Goal: Information Seeking & Learning: Learn about a topic

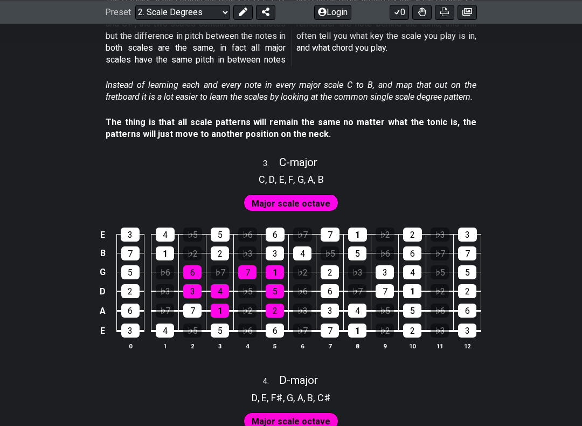
scroll to position [1144, 0]
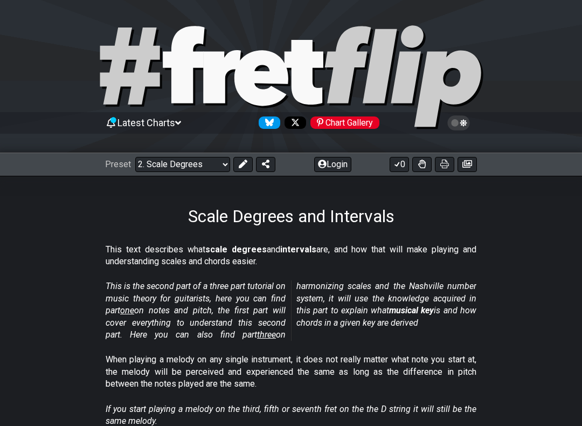
click at [220, 165] on select "Welcome to #fretflip! Initial Preset Custom Preset Minor Pentatonic Major Penta…" at bounding box center [182, 164] width 95 height 15
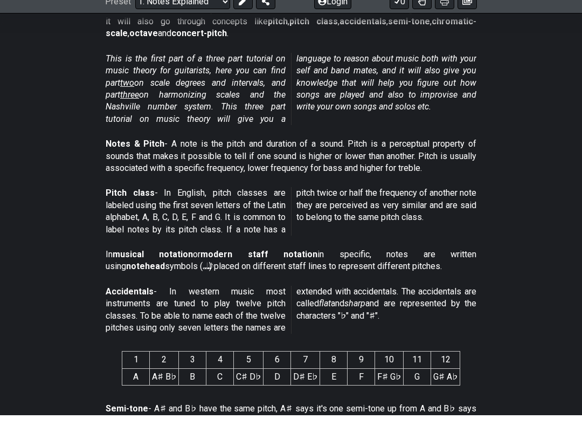
scroll to position [230, 0]
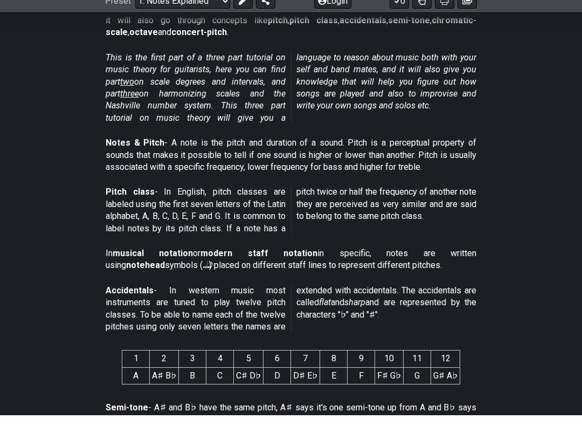
click at [29, 292] on section "Accidentals - In western music most instruments are tuned to play twelve pitch …" at bounding box center [291, 322] width 582 height 61
click at [385, 412] on p "Semi-tone - A♯ and B♭ have the same pitch, A♯ says it's one semi-tone up from A…" at bounding box center [291, 424] width 371 height 24
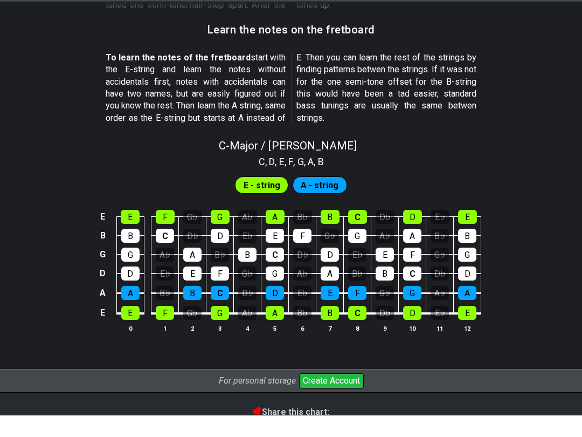
scroll to position [953, 0]
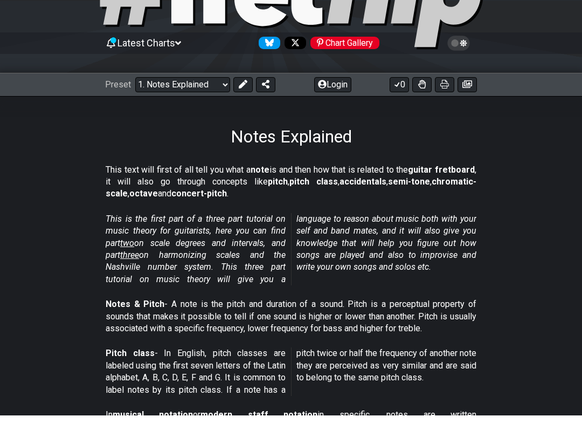
scroll to position [58, 0]
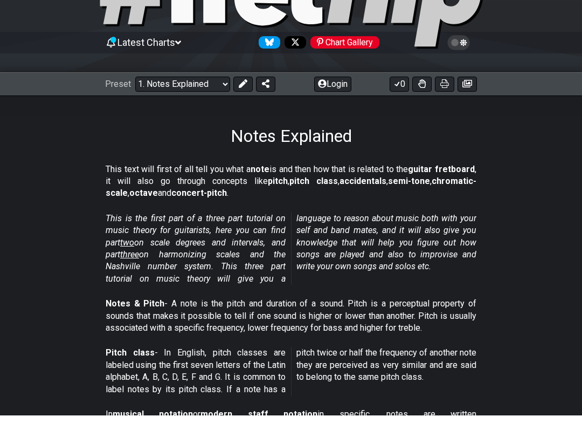
click at [134, 259] on span "two" at bounding box center [127, 264] width 14 height 10
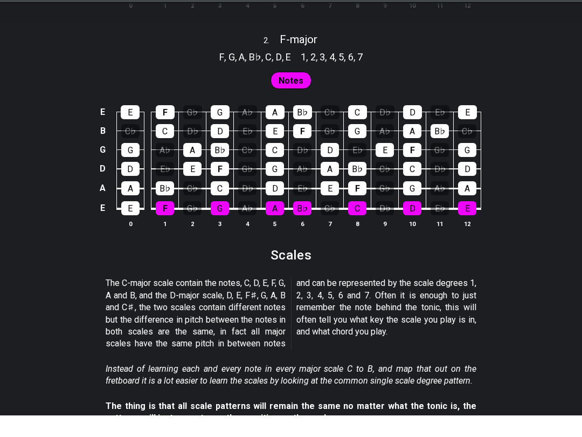
scroll to position [931, 0]
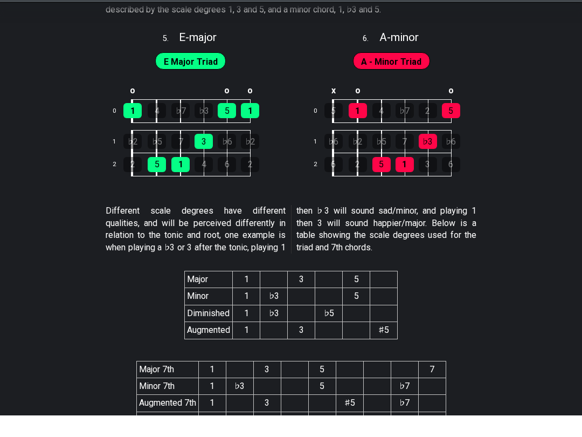
scroll to position [1870, 0]
click at [202, 75] on span "E Major Triad" at bounding box center [191, 83] width 54 height 16
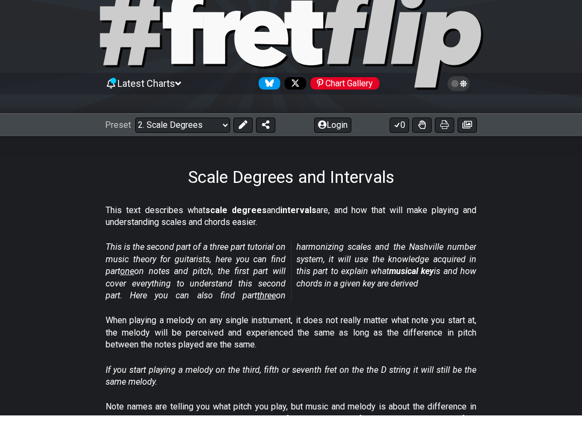
scroll to position [57, 0]
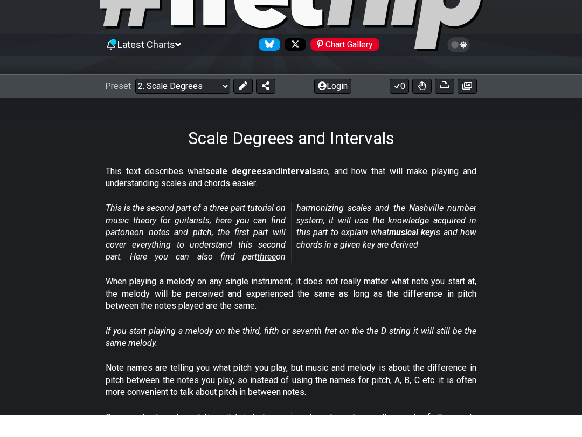
click at [262, 273] on span "three" at bounding box center [266, 278] width 19 height 10
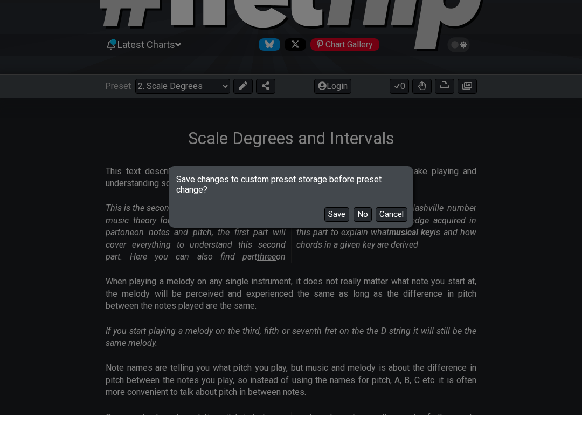
click at [404, 229] on button "Cancel" at bounding box center [392, 236] width 32 height 15
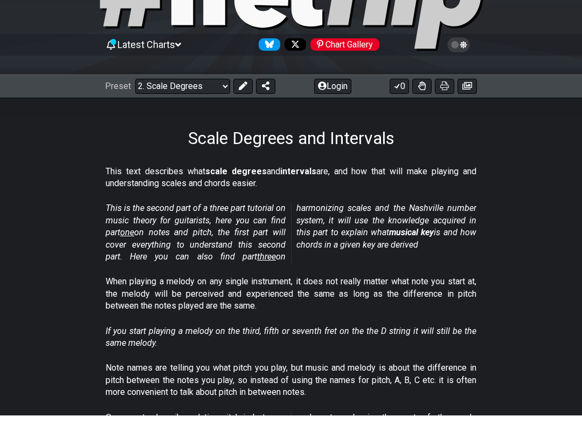
click at [257, 273] on span "three" at bounding box center [266, 278] width 19 height 10
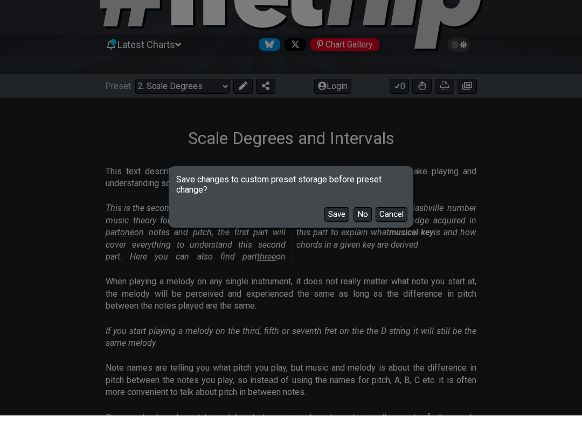
click at [368, 229] on button "No" at bounding box center [363, 236] width 18 height 15
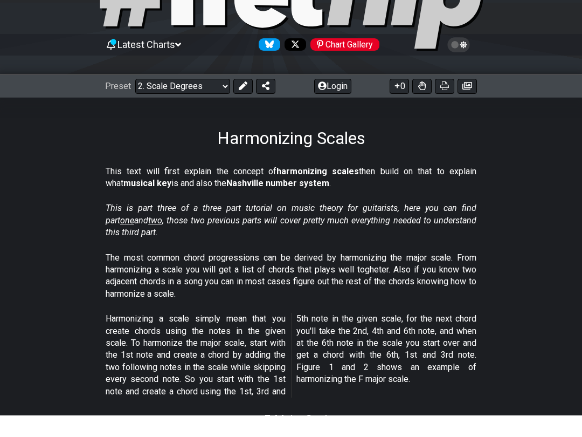
select select "/harmonizing-scales"
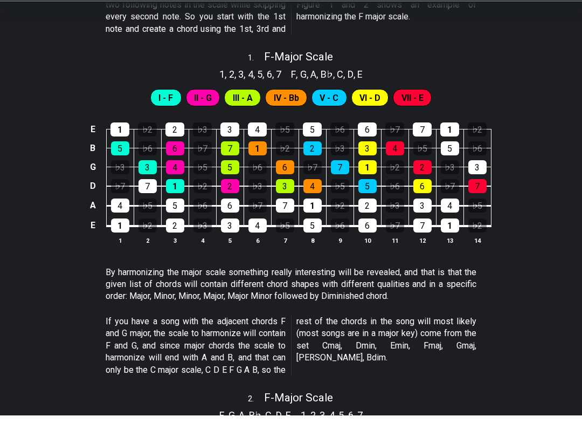
scroll to position [424, 0]
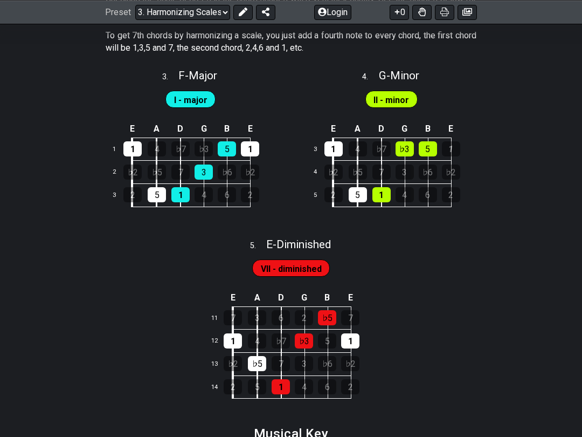
scroll to position [1049, 0]
